Goal: Navigation & Orientation: Find specific page/section

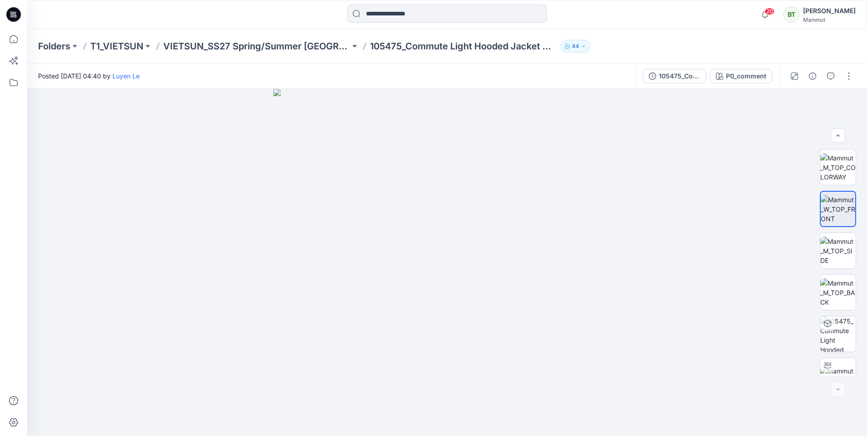
scroll to position [18, 0]
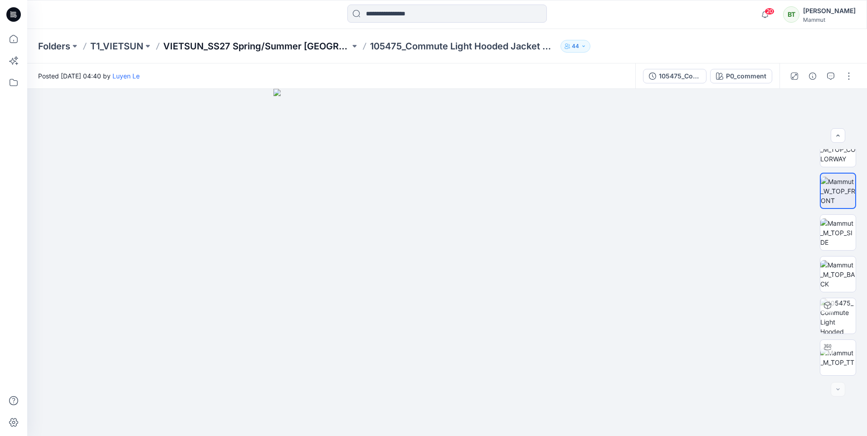
click at [273, 41] on p "VIETSUN_SS27 Spring/Summer [GEOGRAPHIC_DATA]" at bounding box center [256, 46] width 187 height 13
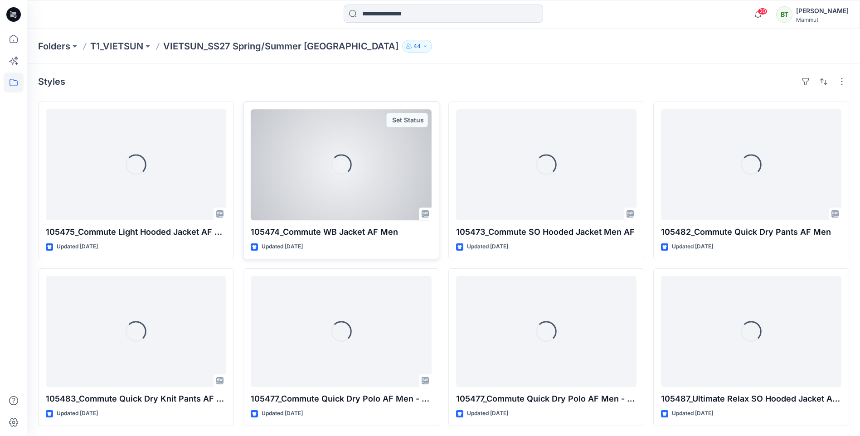
click at [350, 176] on div "Loading..." at bounding box center [341, 164] width 180 height 111
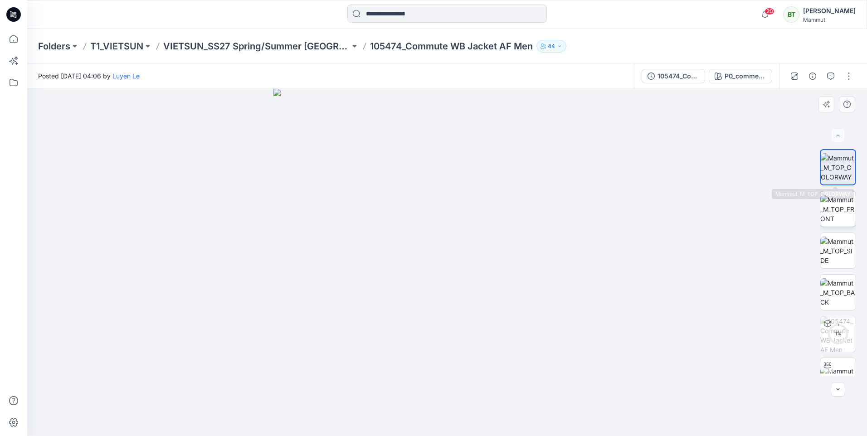
click at [832, 215] on img at bounding box center [837, 209] width 35 height 29
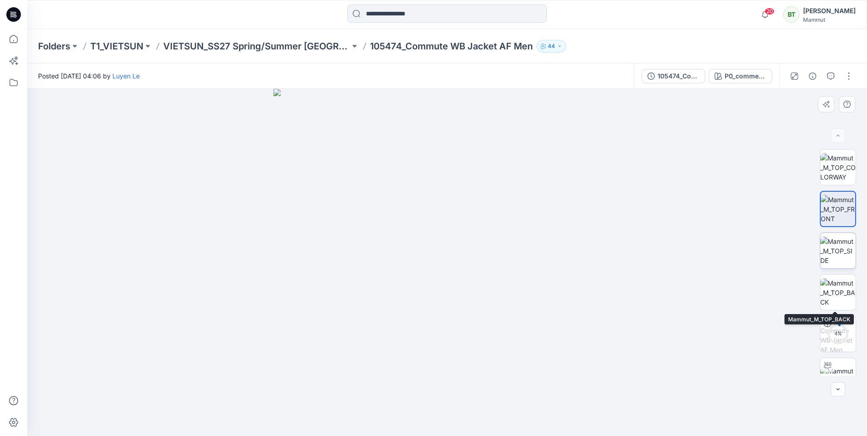
click at [845, 245] on img at bounding box center [837, 251] width 35 height 29
click at [829, 291] on img at bounding box center [837, 292] width 35 height 29
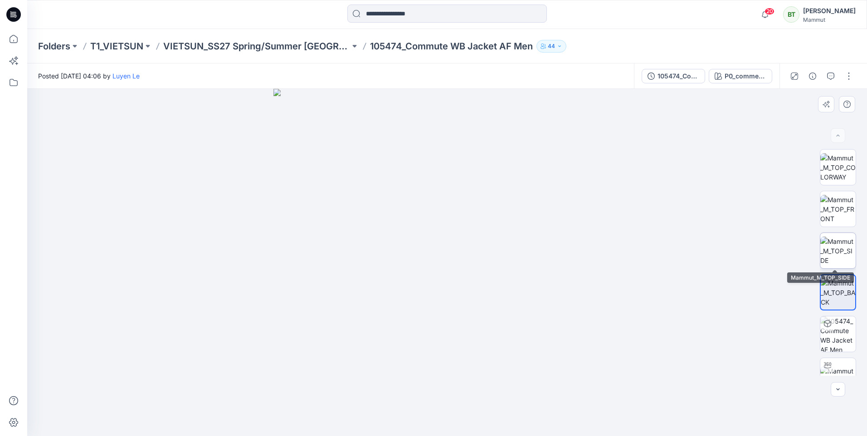
click at [840, 244] on img at bounding box center [837, 251] width 35 height 29
click at [838, 216] on img at bounding box center [837, 209] width 35 height 29
